Goal: Information Seeking & Learning: Check status

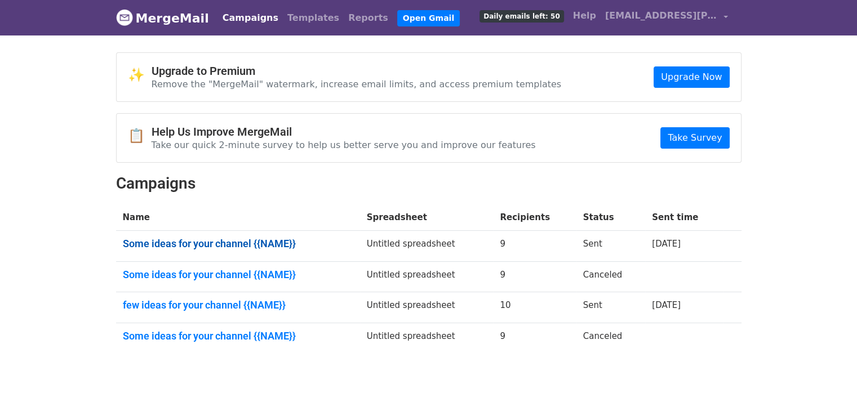
click at [286, 243] on link "Some ideas for your channel {{NAME}}" at bounding box center [238, 244] width 230 height 12
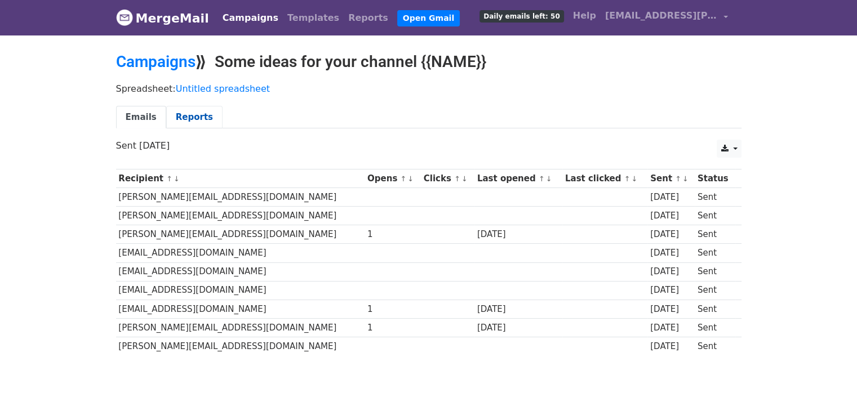
click at [176, 119] on link "Reports" at bounding box center [194, 117] width 56 height 23
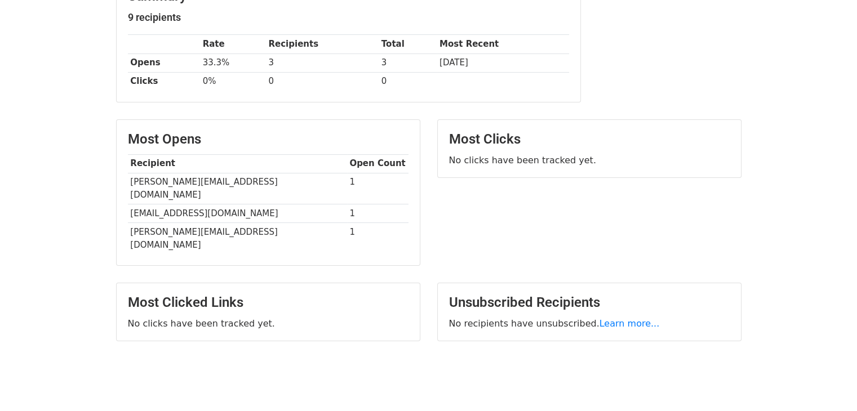
scroll to position [113, 0]
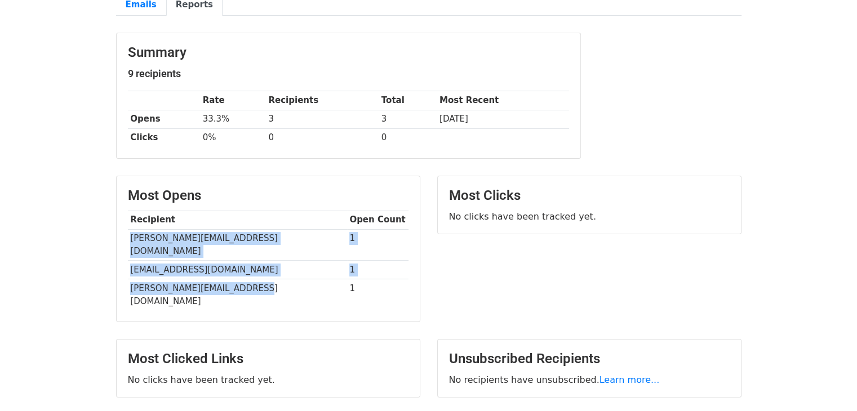
drag, startPoint x: 248, startPoint y: 273, endPoint x: 129, endPoint y: 235, distance: 125.4
click at [129, 235] on tbody "Recipient Open Count amy@mastrostretch.com 1 hello@nobodystudios.com 1 michael.…" at bounding box center [268, 261] width 281 height 100
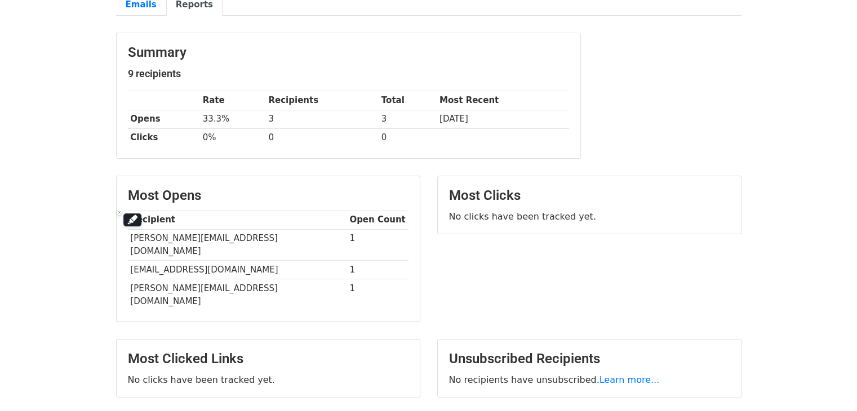
click at [47, 280] on body "MergeMail Campaigns Templates Reports Open Gmail Daily emails left: 50 Help max…" at bounding box center [428, 170] width 857 height 567
drag, startPoint x: 235, startPoint y: 233, endPoint x: 127, endPoint y: 238, distance: 108.8
click at [128, 238] on td "[PERSON_NAME][EMAIL_ADDRESS][DOMAIN_NAME]" at bounding box center [237, 245] width 219 height 32
copy td "[PERSON_NAME][EMAIL_ADDRESS][DOMAIN_NAME]"
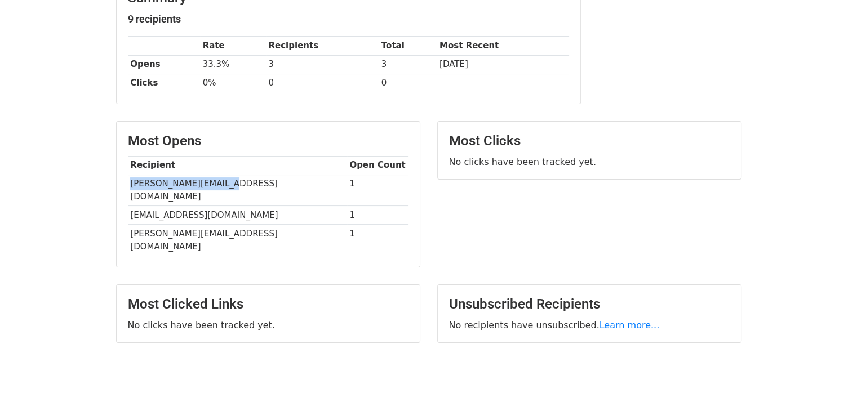
scroll to position [173, 0]
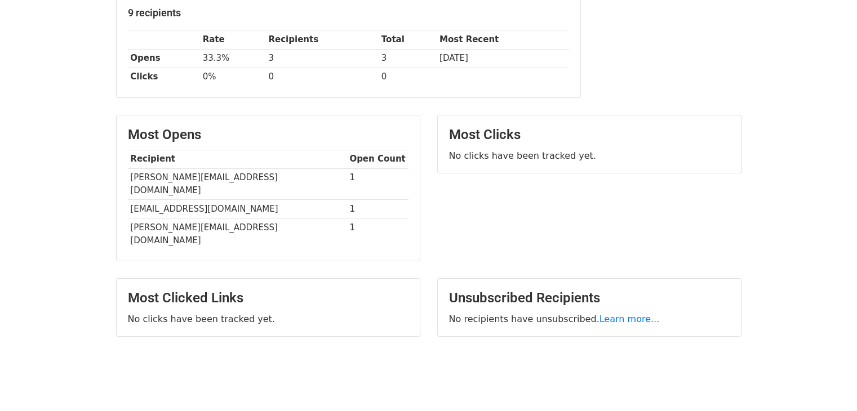
click at [99, 226] on body "MergeMail Campaigns Templates Reports Open Gmail Daily emails left: 50 Help max…" at bounding box center [428, 110] width 857 height 567
click at [202, 200] on td "[EMAIL_ADDRESS][DOMAIN_NAME]" at bounding box center [237, 209] width 219 height 19
click at [236, 200] on td "[EMAIL_ADDRESS][DOMAIN_NAME]" at bounding box center [237, 209] width 219 height 19
drag, startPoint x: 236, startPoint y: 194, endPoint x: 128, endPoint y: 194, distance: 107.6
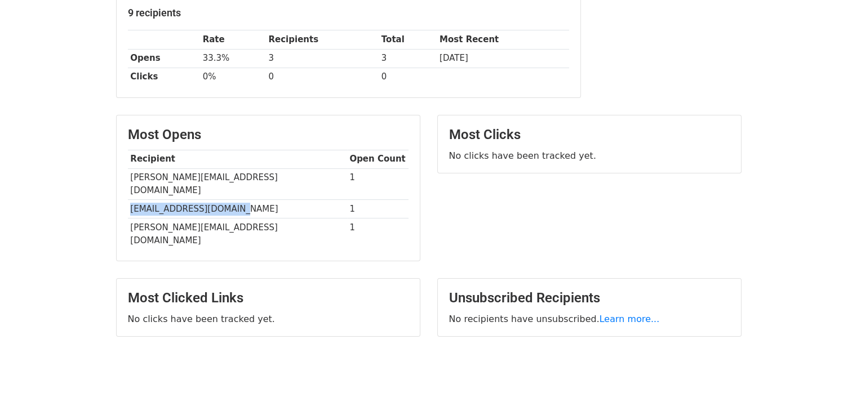
click at [128, 200] on td "[EMAIL_ADDRESS][DOMAIN_NAME]" at bounding box center [237, 209] width 219 height 19
copy td "[EMAIL_ADDRESS][DOMAIN_NAME]"
click at [117, 279] on div "Most Clicked Links No clicks have been tracked yet." at bounding box center [268, 307] width 303 height 57
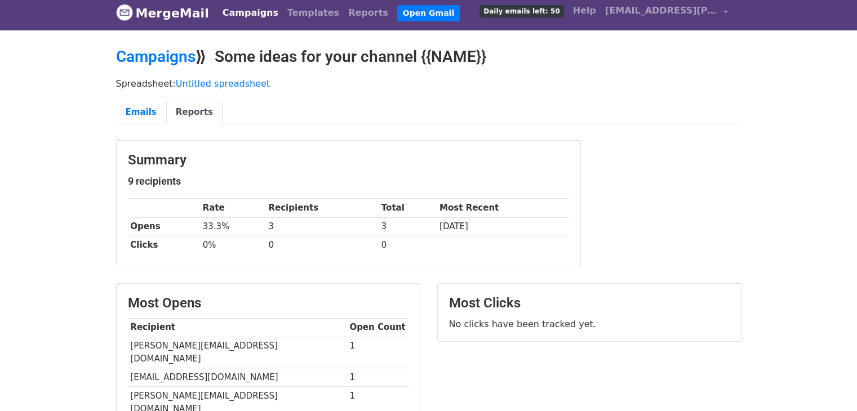
scroll to position [0, 0]
